Goal: Information Seeking & Learning: Learn about a topic

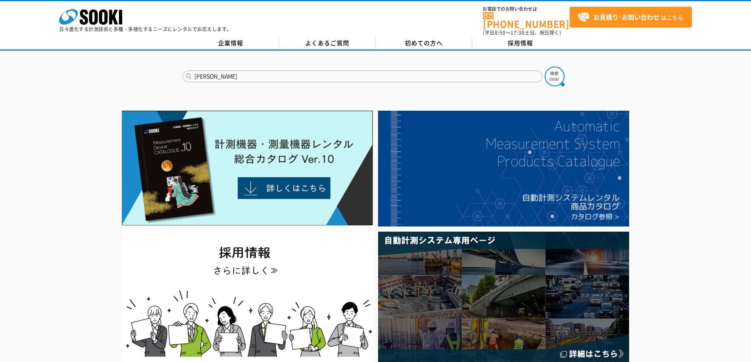
type input "貝"
type input "快測"
click at [545, 67] on button at bounding box center [555, 77] width 20 height 20
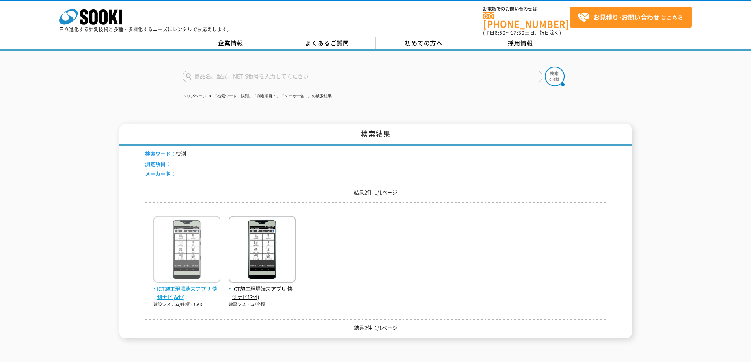
click at [160, 269] on img at bounding box center [186, 250] width 67 height 69
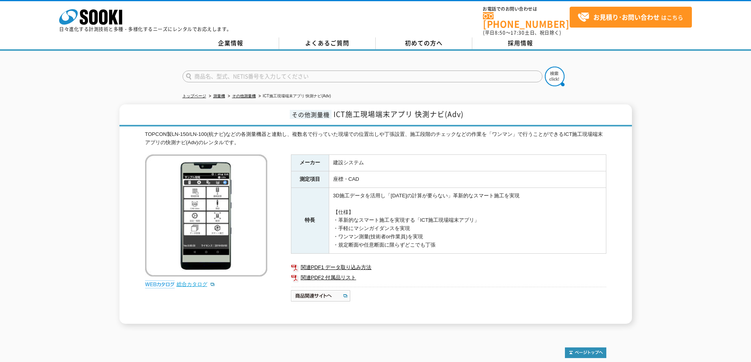
click at [199, 282] on link "総合カタログ" at bounding box center [196, 285] width 39 height 6
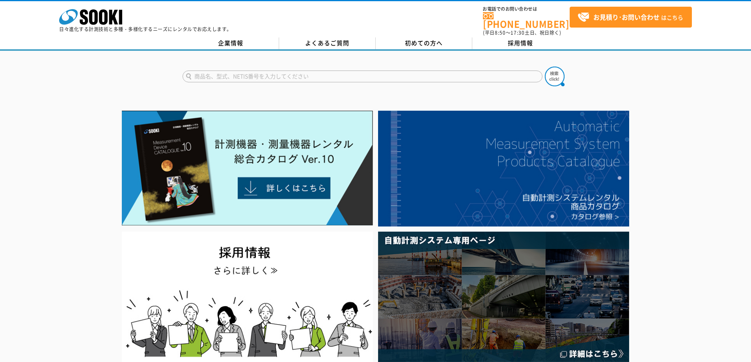
click at [204, 73] on input "text" at bounding box center [363, 77] width 360 height 12
type input "5695"
click at [545, 67] on button at bounding box center [555, 77] width 20 height 20
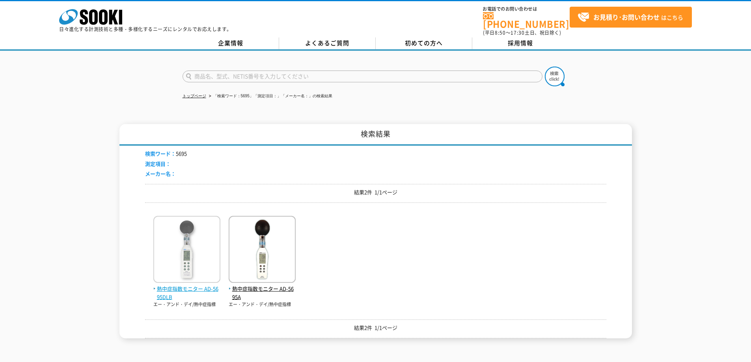
click at [200, 228] on img at bounding box center [186, 250] width 67 height 69
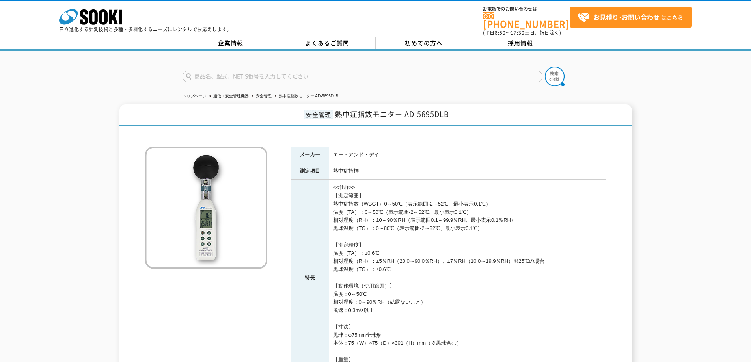
scroll to position [141, 0]
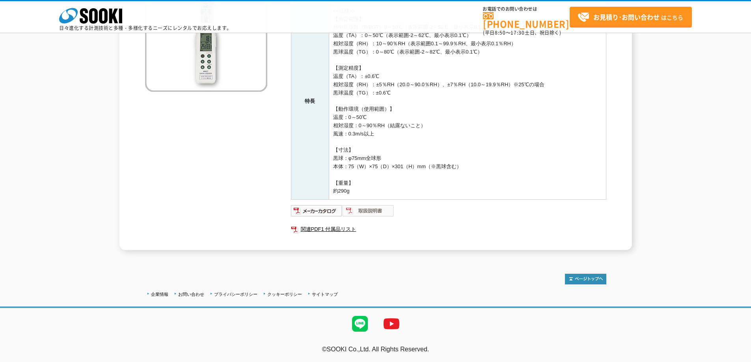
click at [356, 209] on img at bounding box center [369, 211] width 52 height 13
